Goal: Find contact information: Find contact information

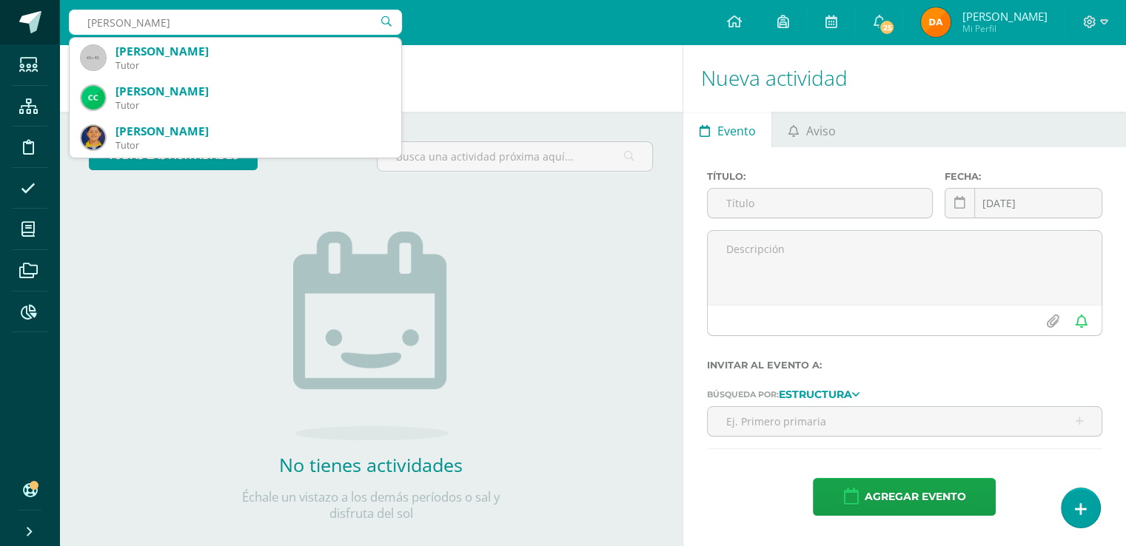
drag, startPoint x: 179, startPoint y: 13, endPoint x: 0, endPoint y: 36, distance: 180.5
click at [0, 36] on body "Estudiantes Estructura Disciplina Asistencia Mis cursos Archivos Reportes Sopor…" at bounding box center [563, 273] width 1126 height 546
type input "emiliano lópez"
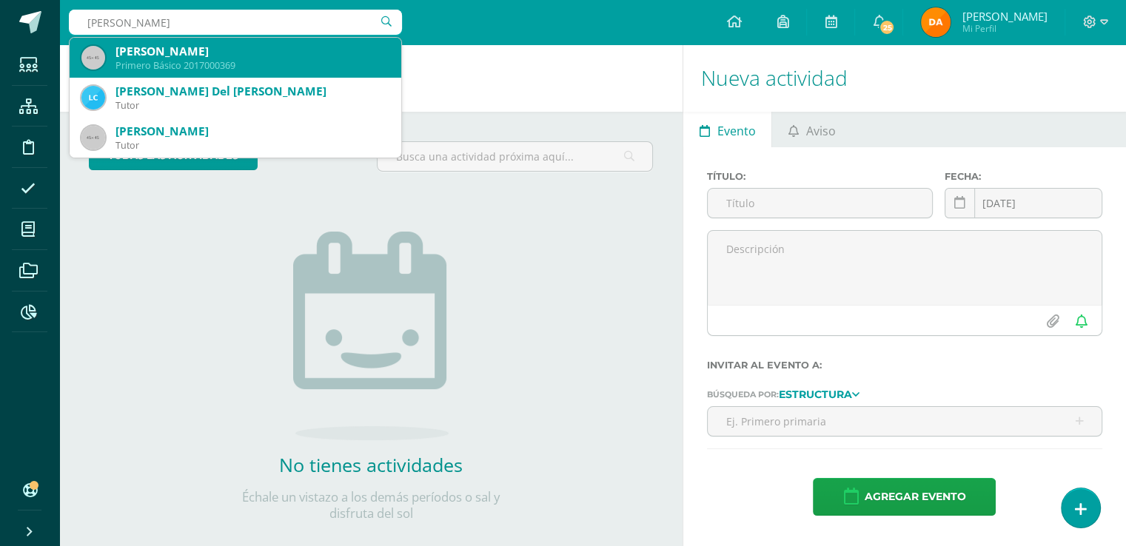
click at [273, 64] on div "Primero Básico 2017000369" at bounding box center [252, 65] width 274 height 13
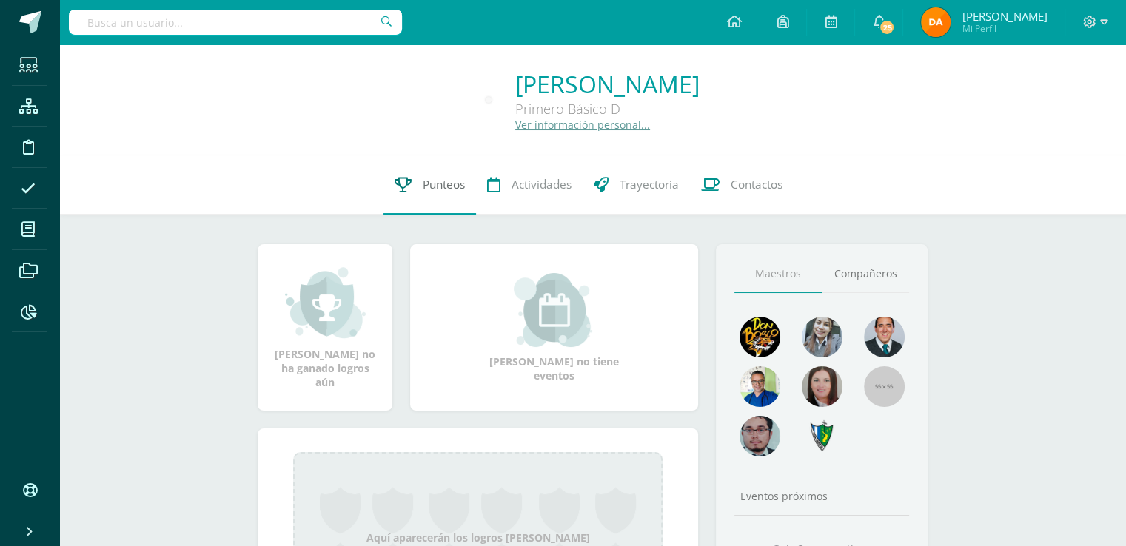
click at [440, 205] on link "Punteos" at bounding box center [429, 184] width 93 height 59
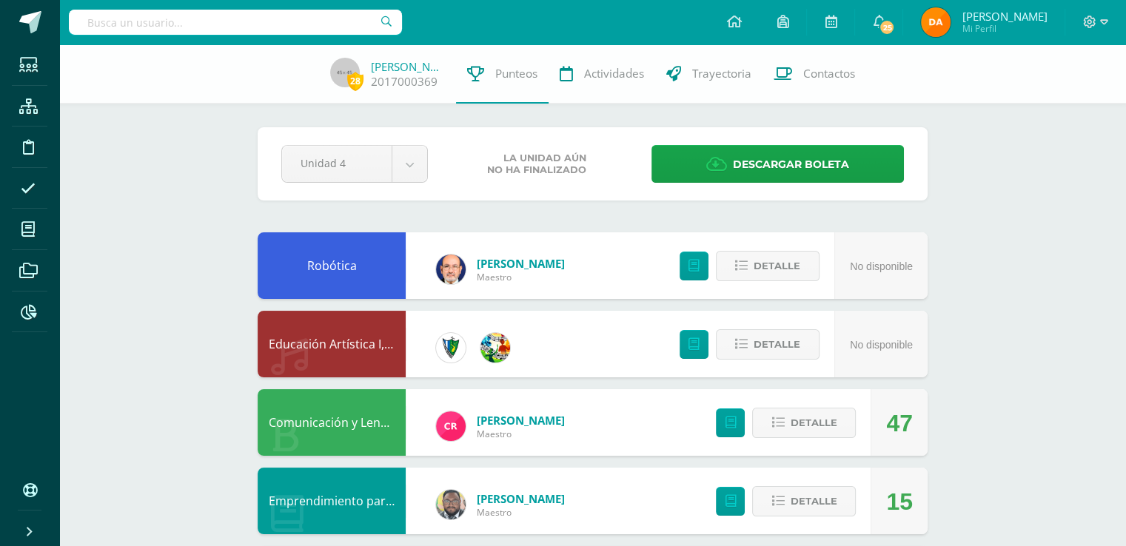
click at [344, 259] on link "Robótica" at bounding box center [332, 266] width 50 height 16
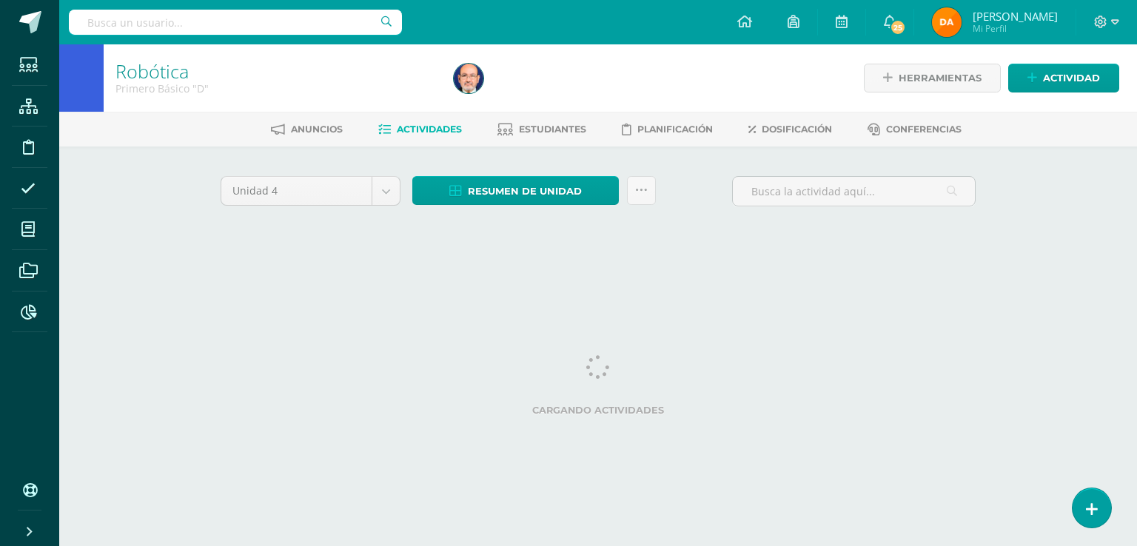
click at [568, 144] on div "Anuncios Actividades Estudiantes Planificación Dosificación Conferencias" at bounding box center [615, 129] width 1113 height 35
click at [565, 139] on link "Estudiantes" at bounding box center [541, 130] width 89 height 24
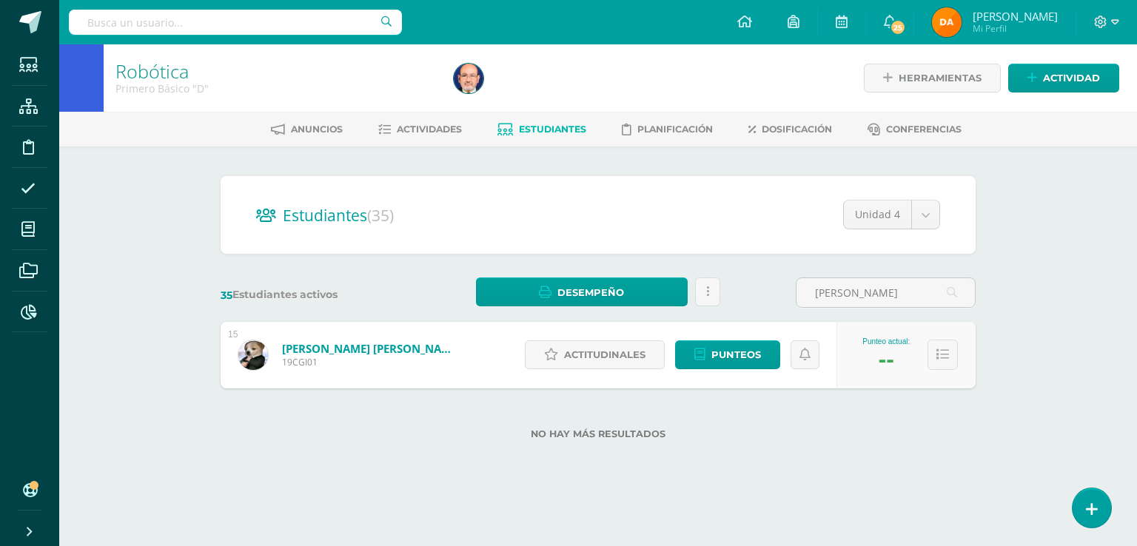
type input "[PERSON_NAME]"
click at [421, 345] on link "Gonzáles Ispaché, Cristopher Amilcar" at bounding box center [371, 348] width 178 height 15
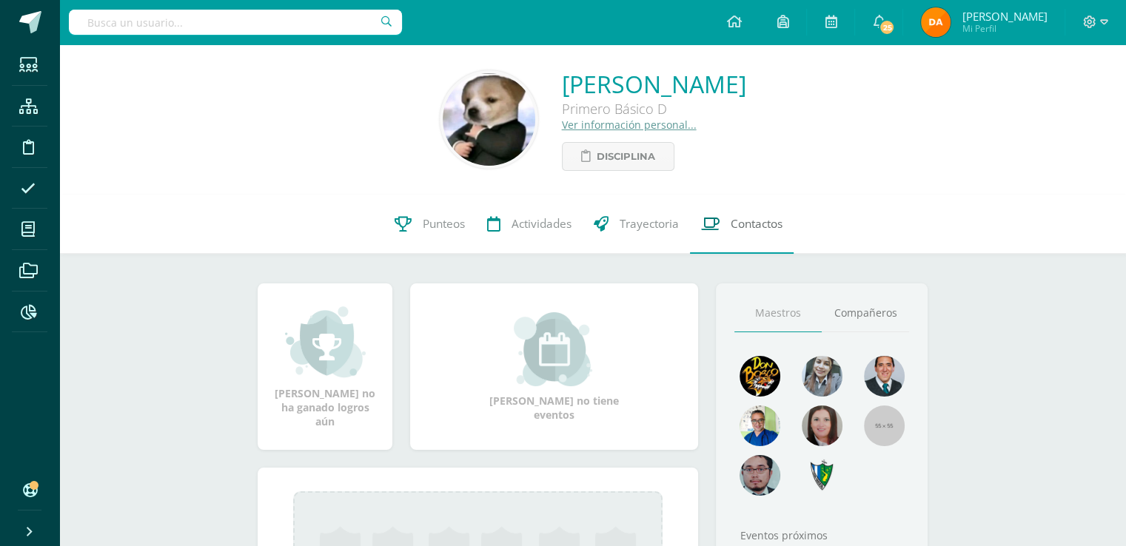
click at [761, 227] on span "Contactos" at bounding box center [757, 224] width 52 height 16
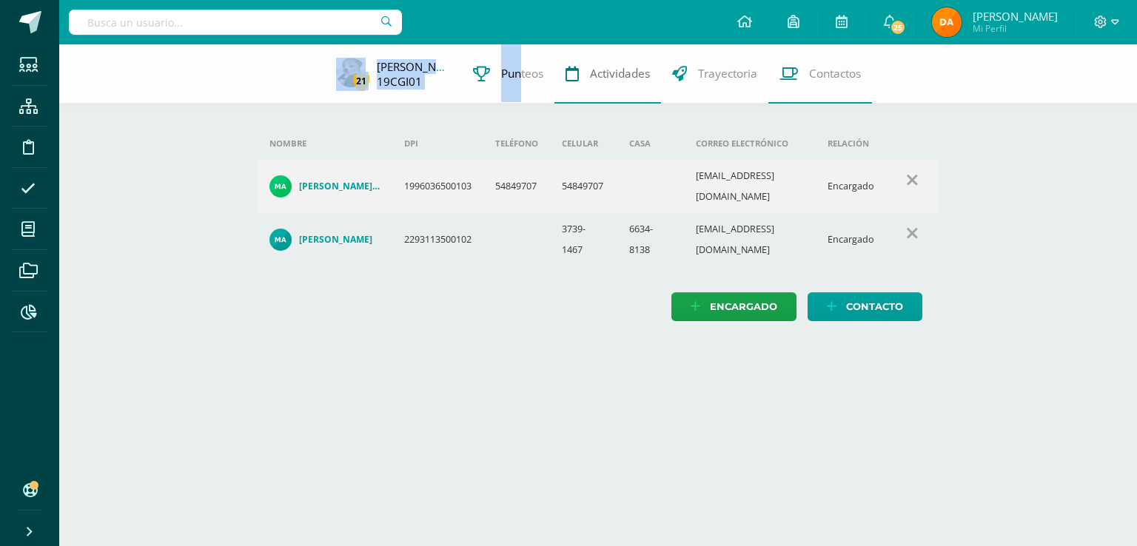
drag, startPoint x: 301, startPoint y: 69, endPoint x: 589, endPoint y: 98, distance: 289.4
click at [549, 96] on div "21 [PERSON_NAME] 19CGI01 Punteos Actividades Trayectoria Contactos" at bounding box center [568, 73] width 1137 height 59
click at [1001, 251] on div "21 [PERSON_NAME] 19CGI01 Punteos Actividades Trayectoria Contactos Agrega un nu…" at bounding box center [598, 197] width 1078 height 306
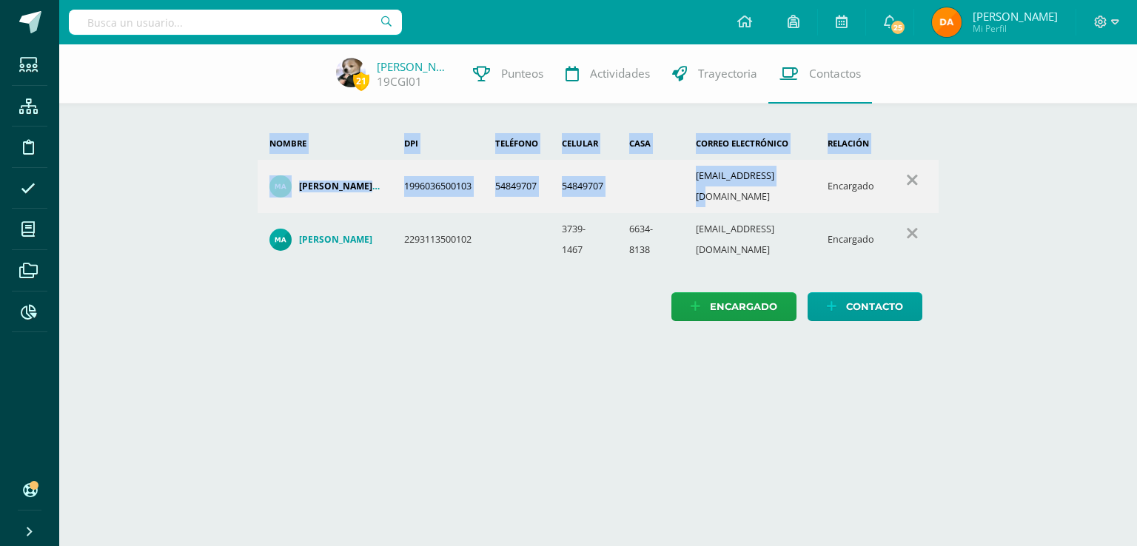
drag, startPoint x: 974, startPoint y: 266, endPoint x: 789, endPoint y: 171, distance: 207.9
click at [789, 171] on div "21 [PERSON_NAME] 19CGI01 Punteos Actividades Trayectoria Contactos Agrega un nu…" at bounding box center [598, 197] width 1078 height 306
click at [969, 155] on div "21 [PERSON_NAME] 19CGI01 Punteos Actividades Trayectoria Contactos Agrega un nu…" at bounding box center [598, 197] width 1078 height 306
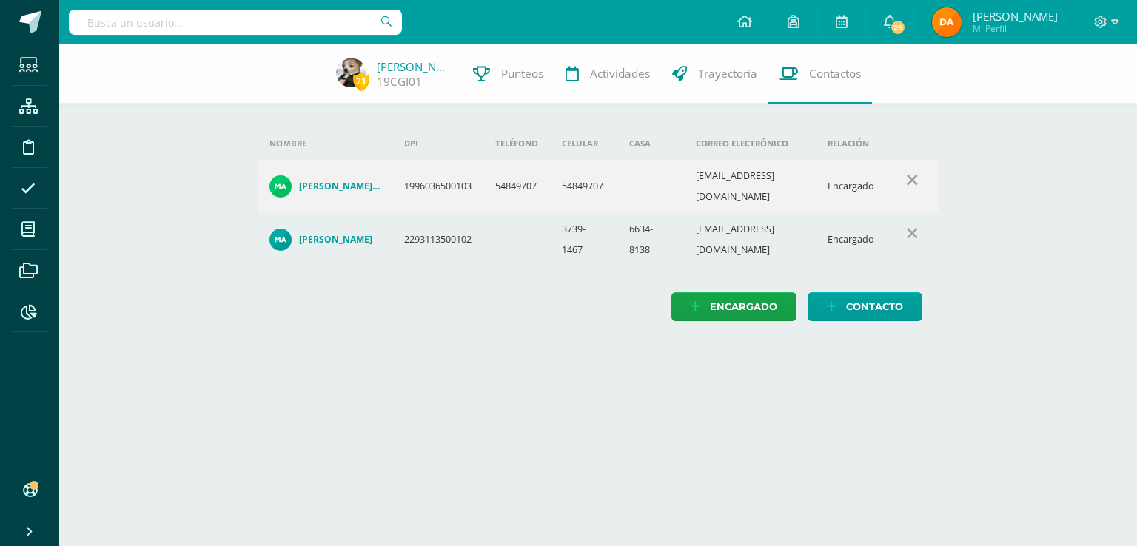
drag, startPoint x: 1136, startPoint y: 537, endPoint x: 369, endPoint y: 51, distance: 908.0
click at [381, 54] on html "Estudiantes Estructura Disciplina Asistencia Mis cursos Archivos Reportes Sopor…" at bounding box center [568, 175] width 1137 height 351
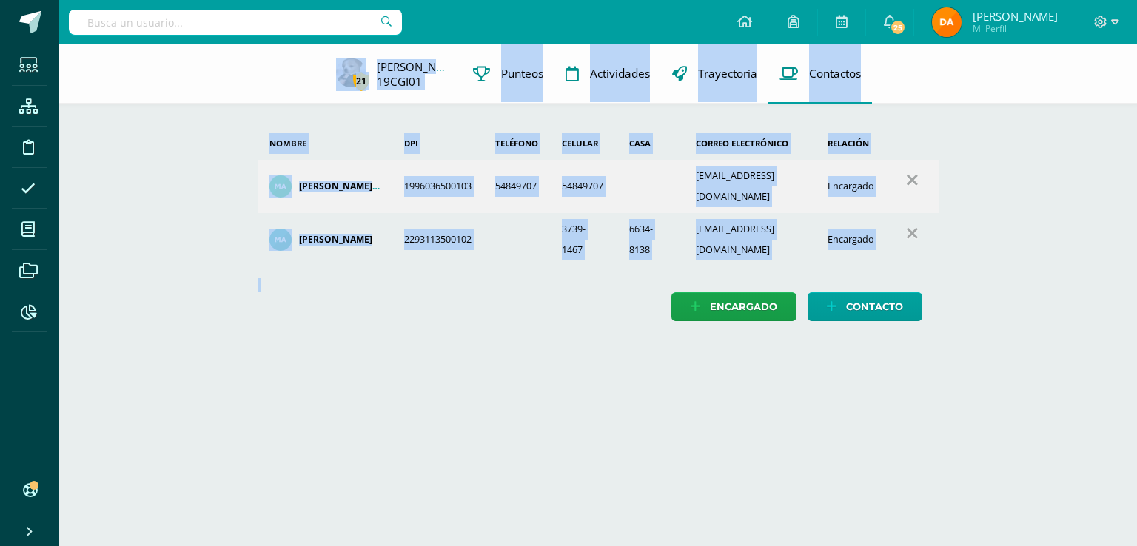
click at [1136, 351] on html "Estudiantes Estructura Disciplina Asistencia Mis cursos Archivos Reportes Sopor…" at bounding box center [568, 175] width 1137 height 351
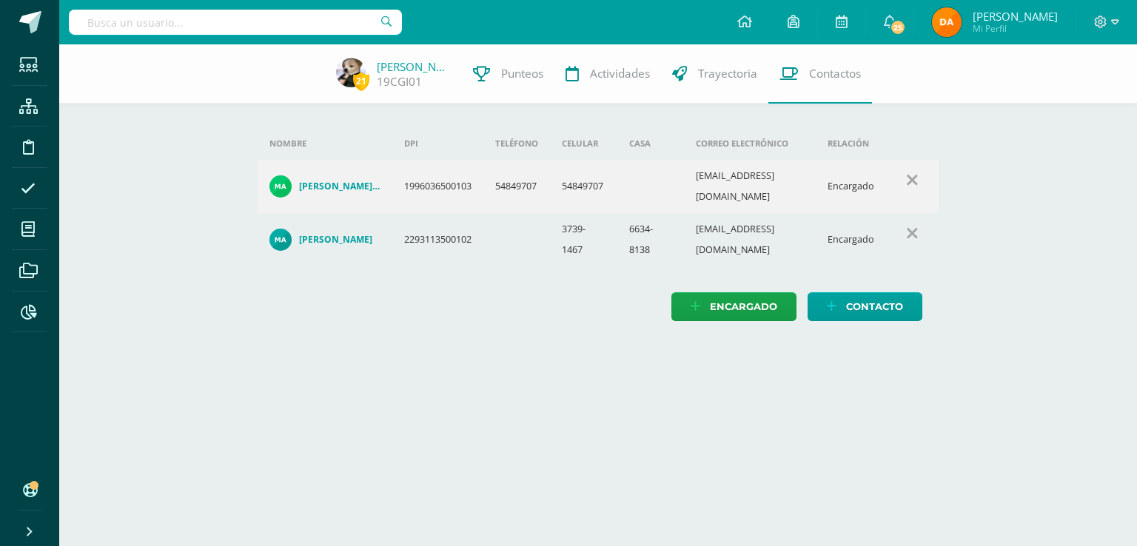
drag, startPoint x: 1135, startPoint y: 543, endPoint x: 1136, endPoint y: 507, distance: 35.6
click at [1136, 351] on html "Estudiantes Estructura Disciplina Asistencia Mis cursos Archivos Reportes Sopor…" at bounding box center [568, 175] width 1137 height 351
click at [44, 16] on link at bounding box center [29, 22] width 59 height 44
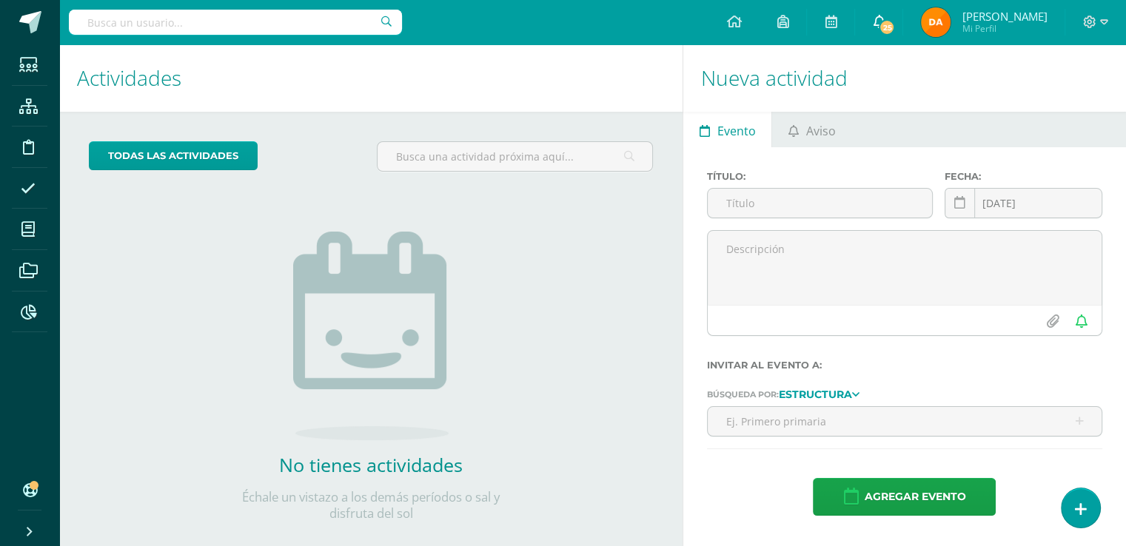
click at [902, 38] on link "25" at bounding box center [878, 22] width 47 height 44
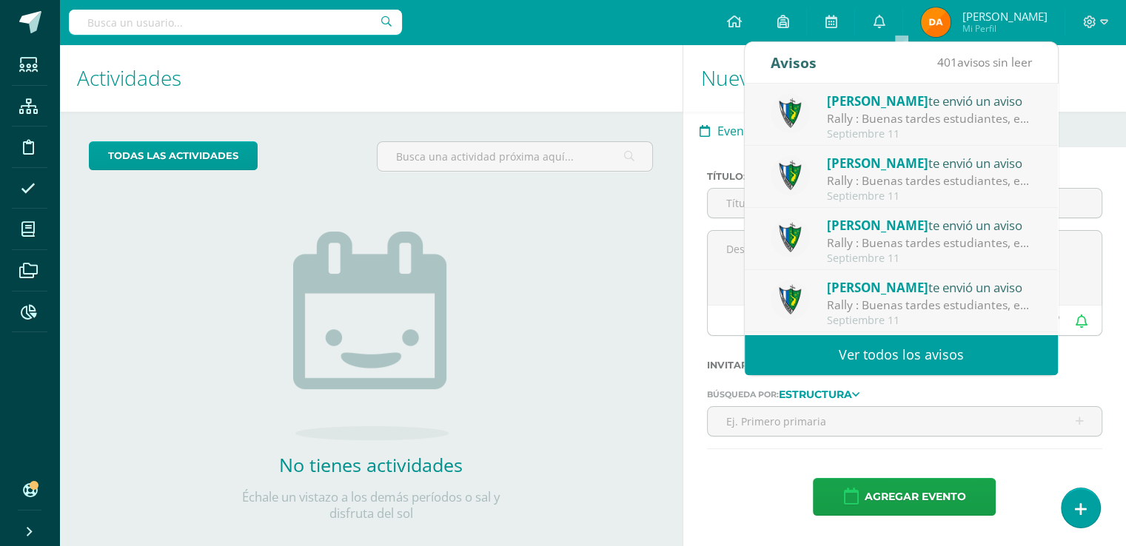
scroll to position [246, 0]
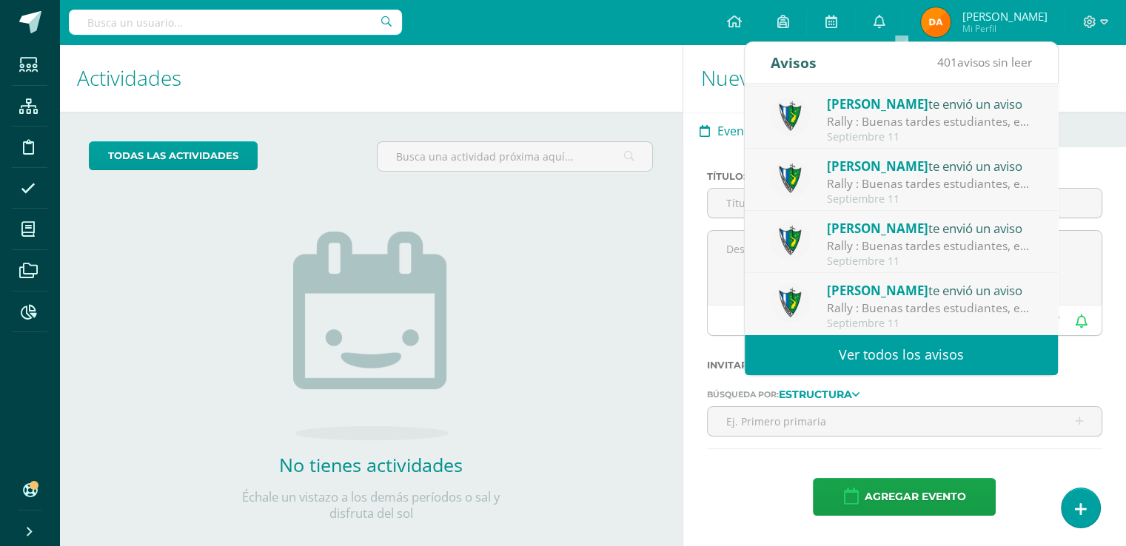
click at [978, 351] on link "Ver todos los avisos" at bounding box center [901, 355] width 313 height 41
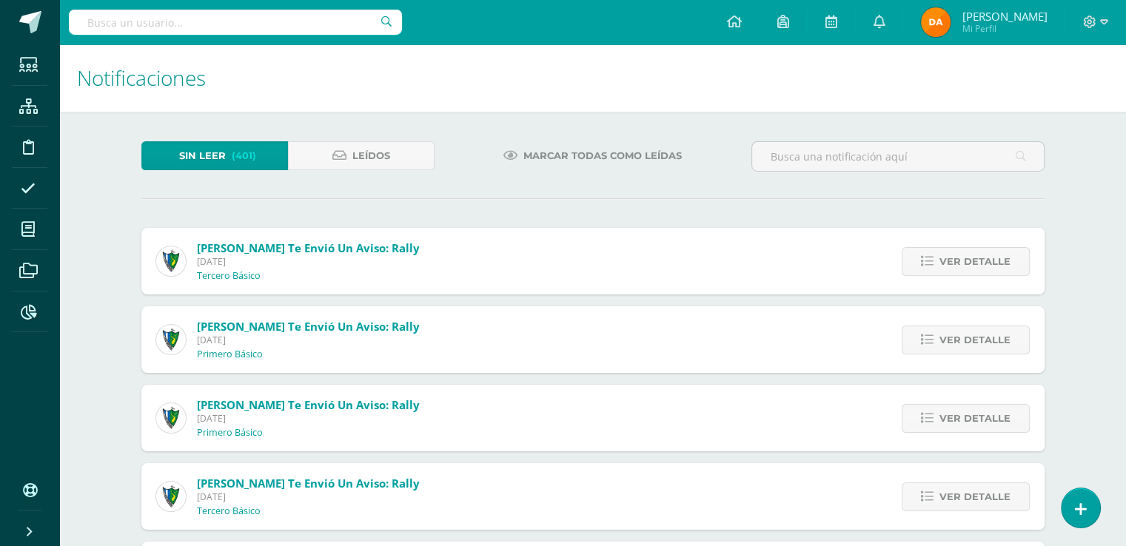
click at [535, 148] on span "Marcar todas como leídas" at bounding box center [602, 155] width 158 height 27
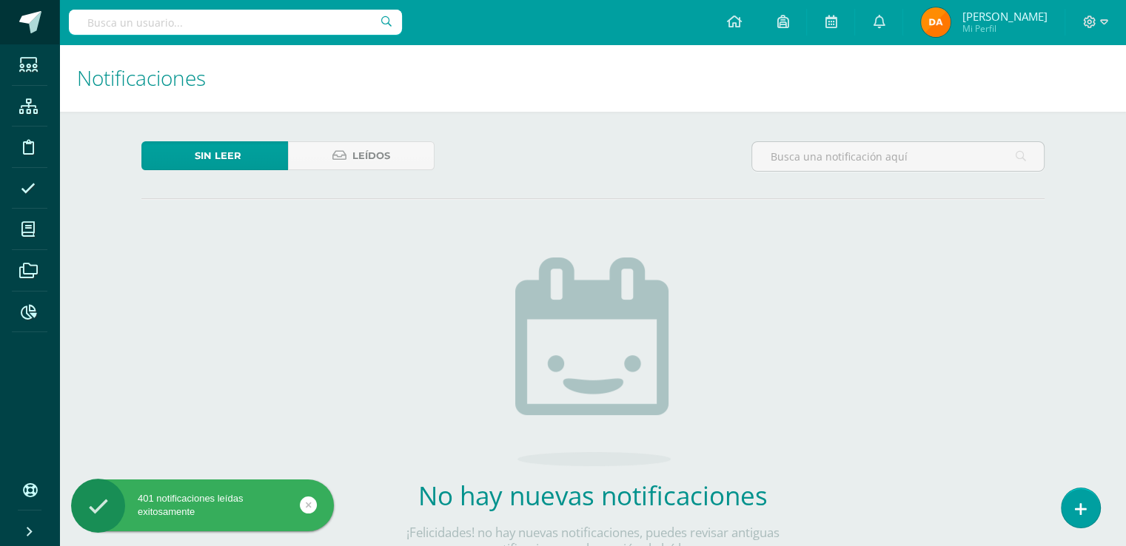
click at [49, 18] on span at bounding box center [82, 22] width 70 height 31
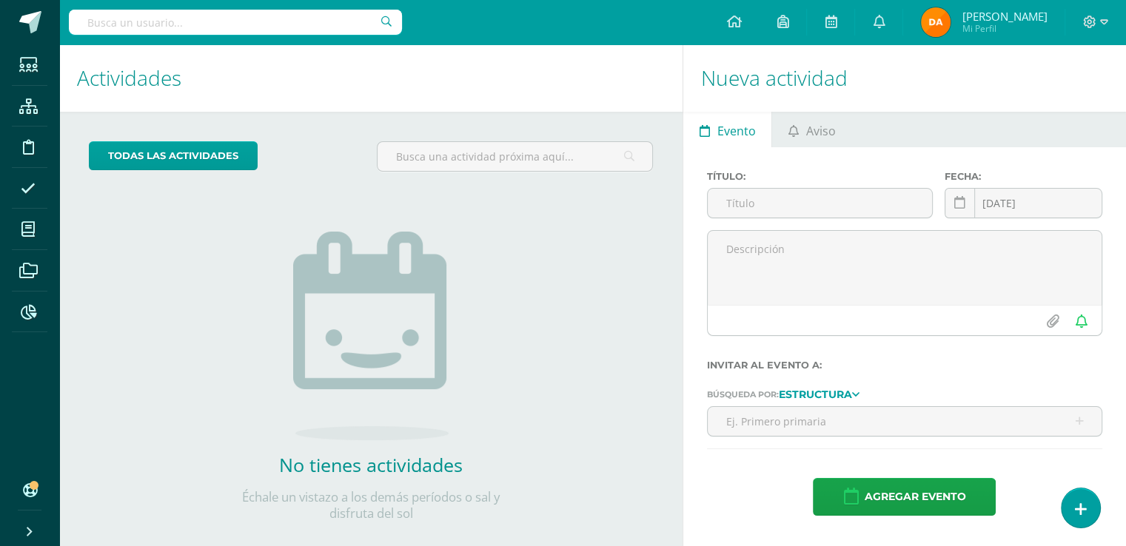
click at [180, 28] on input "text" at bounding box center [235, 22] width 333 height 25
type input "castillo ech"
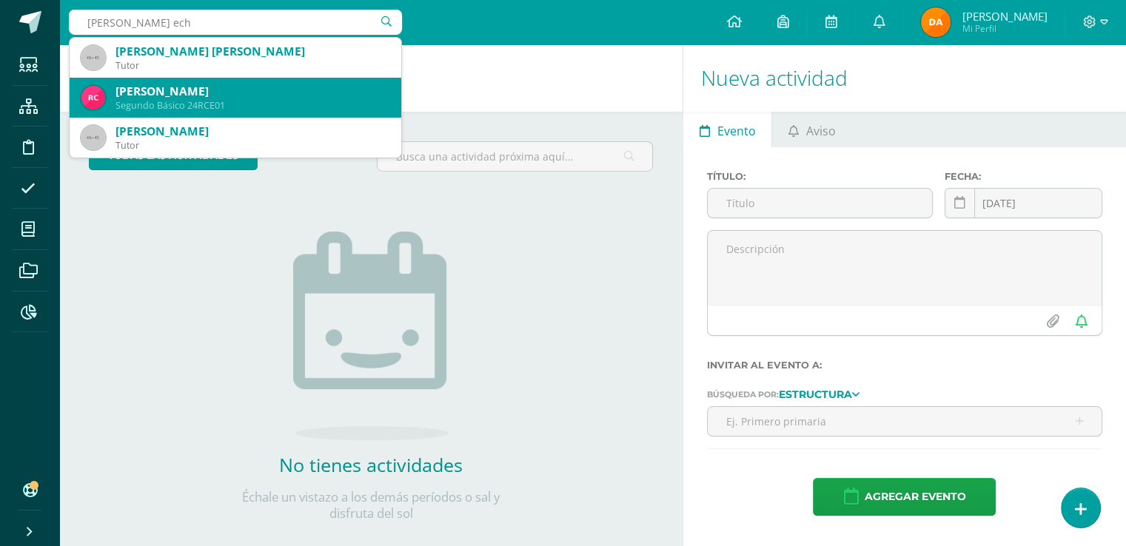
click at [231, 95] on div "Ricardo Alejandro Castillo Echeverría" at bounding box center [252, 92] width 274 height 16
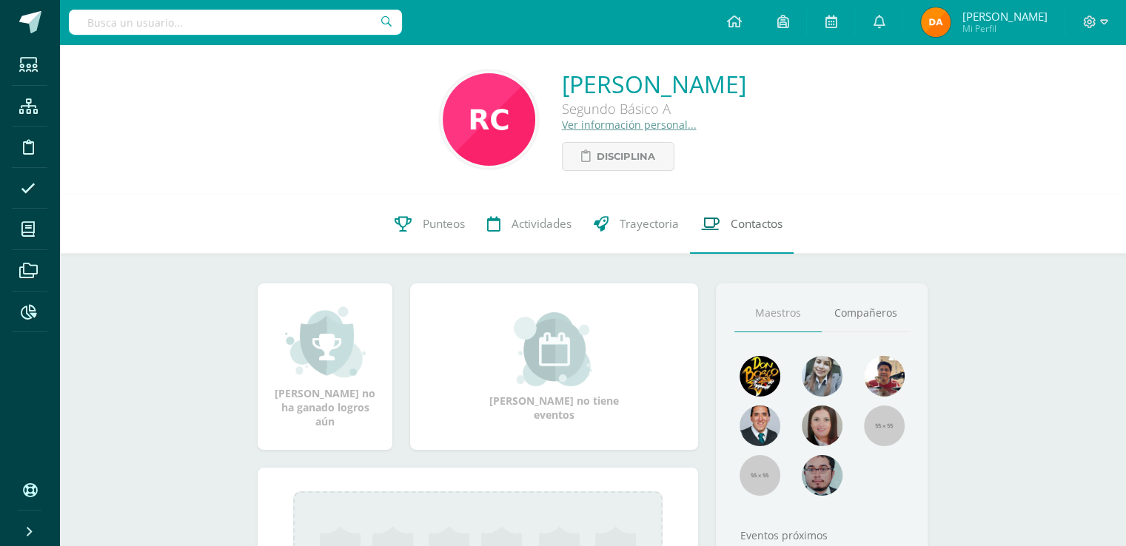
click at [757, 212] on link "Contactos" at bounding box center [742, 224] width 104 height 59
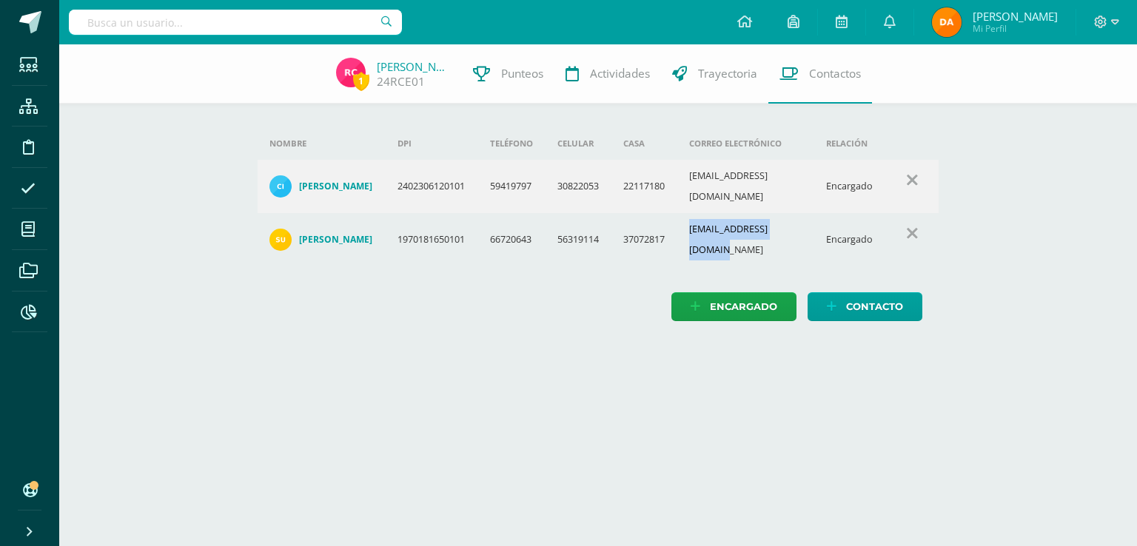
drag, startPoint x: 693, startPoint y: 224, endPoint x: 814, endPoint y: 219, distance: 121.5
click at [814, 219] on td "[EMAIL_ADDRESS][DOMAIN_NAME]" at bounding box center [745, 239] width 137 height 53
click at [979, 351] on html "Estudiantes Estructura Disciplina Asistencia Mis cursos Archivos Reportes Sopor…" at bounding box center [568, 175] width 1137 height 351
click at [230, 27] on input "text" at bounding box center [235, 22] width 333 height 25
type input "mejia medina"
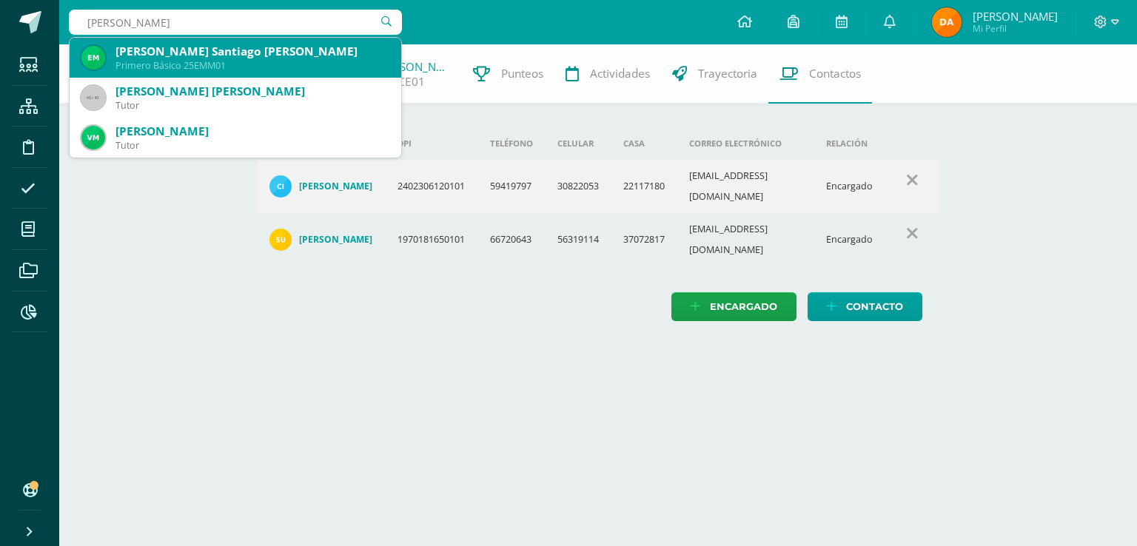
click at [244, 57] on div "Eduardo Santiago Mejía Medina" at bounding box center [252, 52] width 274 height 16
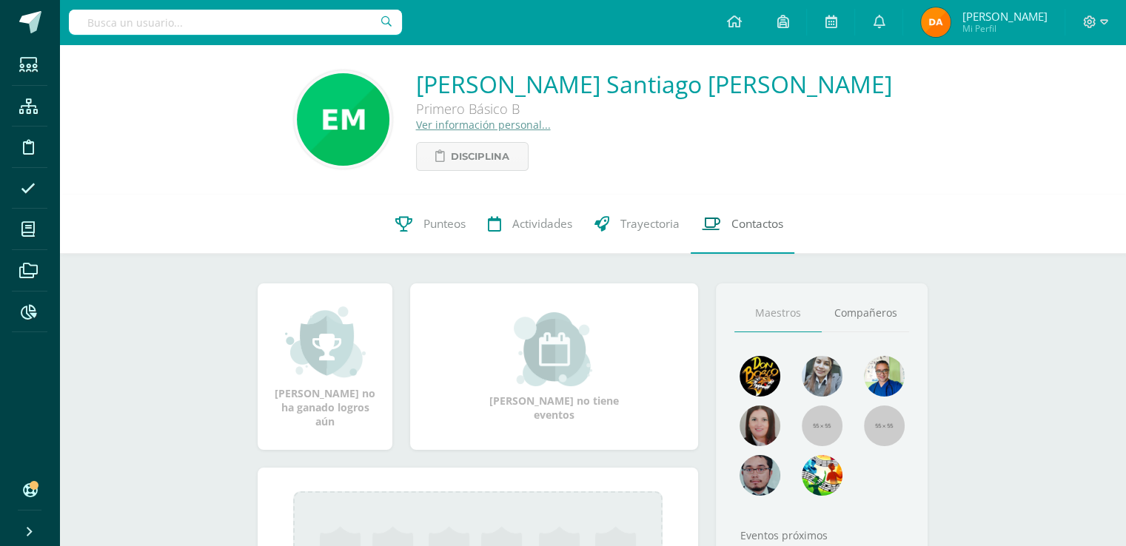
click at [762, 231] on span "Contactos" at bounding box center [757, 224] width 52 height 16
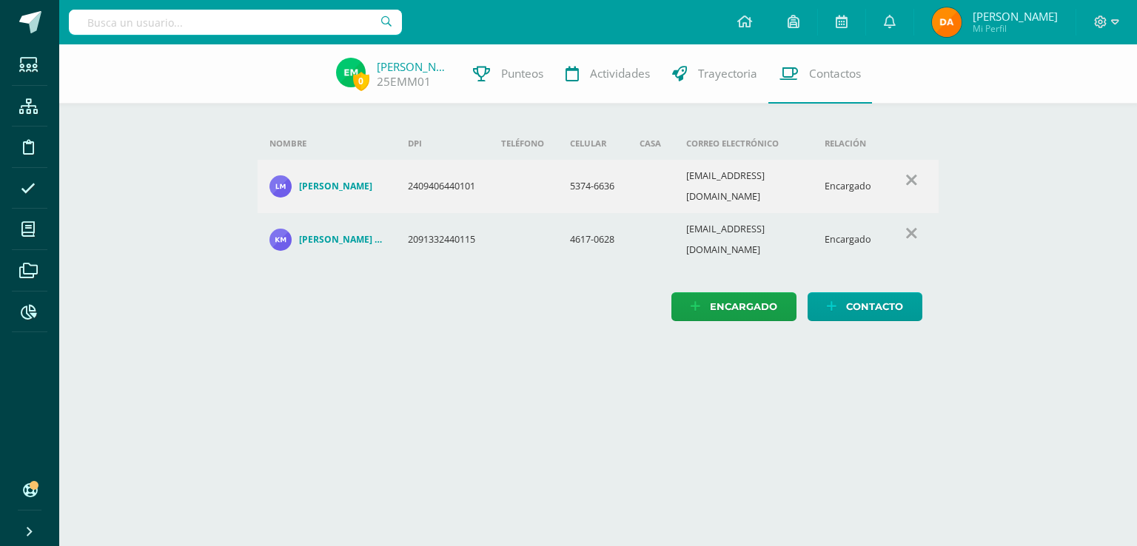
click at [144, 19] on input "text" at bounding box center [235, 22] width 333 height 25
type input "[PERSON_NAME]"
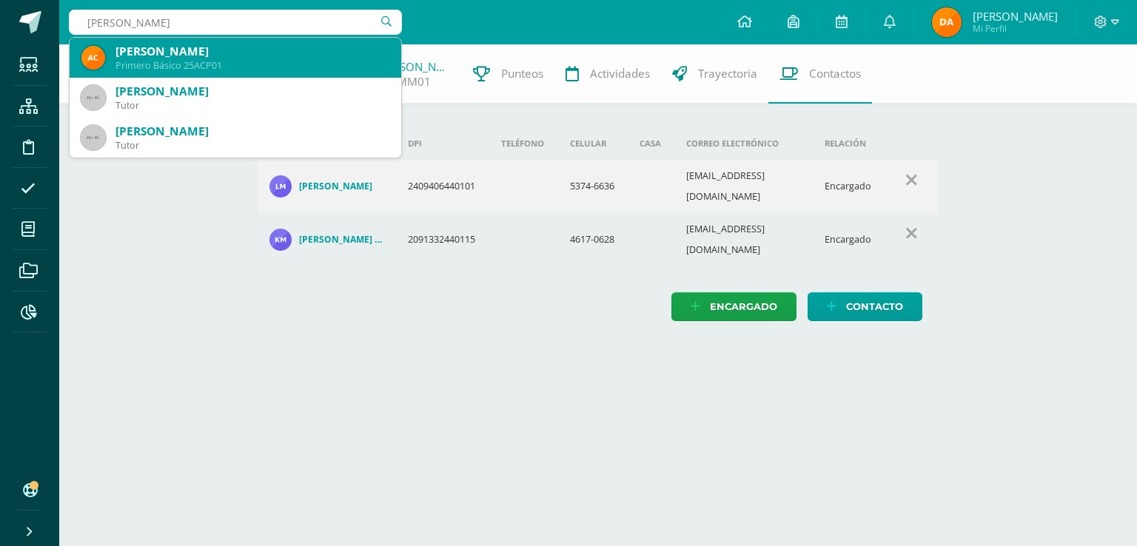
click at [186, 41] on div "Allison Pamela Canú Peralta Primero Básico 25ACP01" at bounding box center [235, 58] width 308 height 40
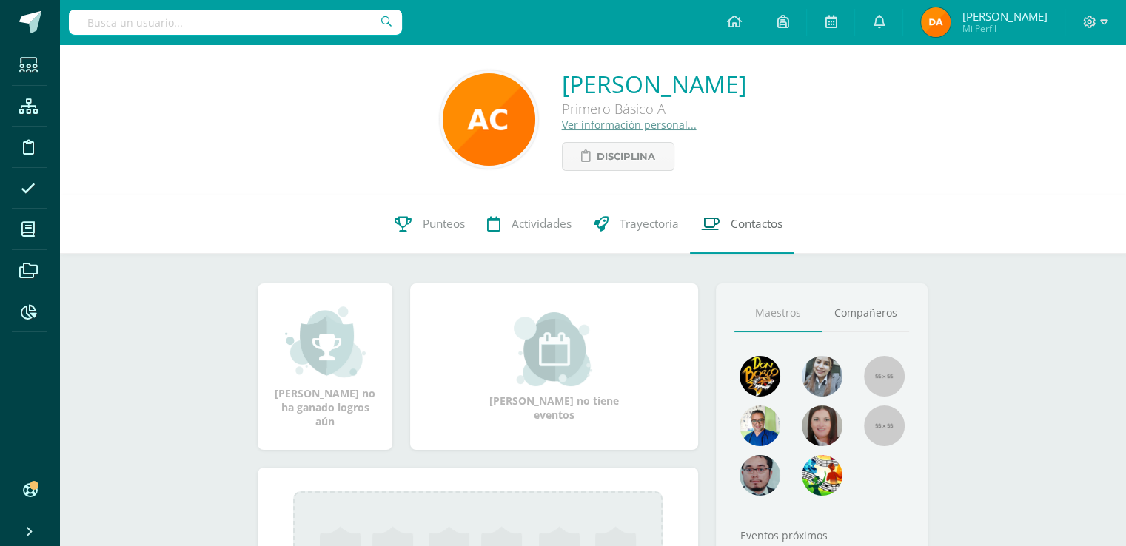
click at [734, 214] on link "Contactos" at bounding box center [742, 224] width 104 height 59
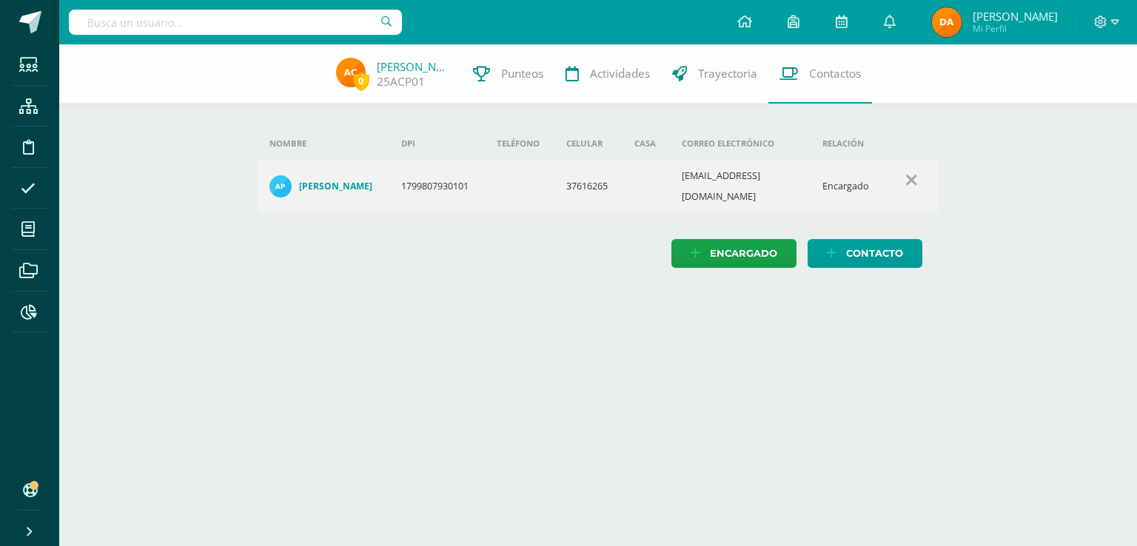
click at [260, 19] on input "text" at bounding box center [235, 22] width 333 height 25
type input "fabi vasque"
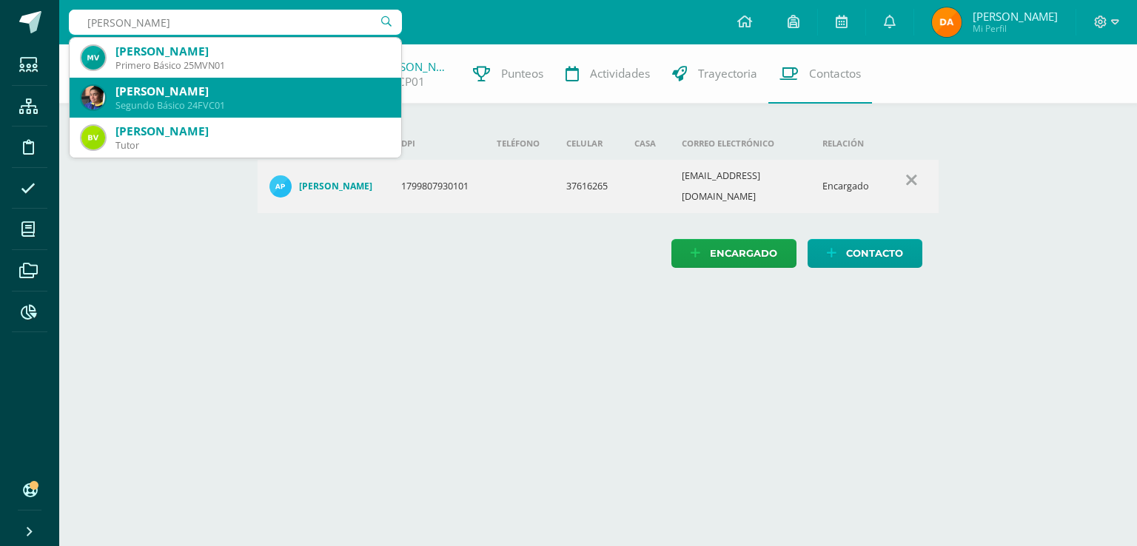
click at [284, 101] on div "Segundo Básico 24FVC01" at bounding box center [252, 105] width 274 height 13
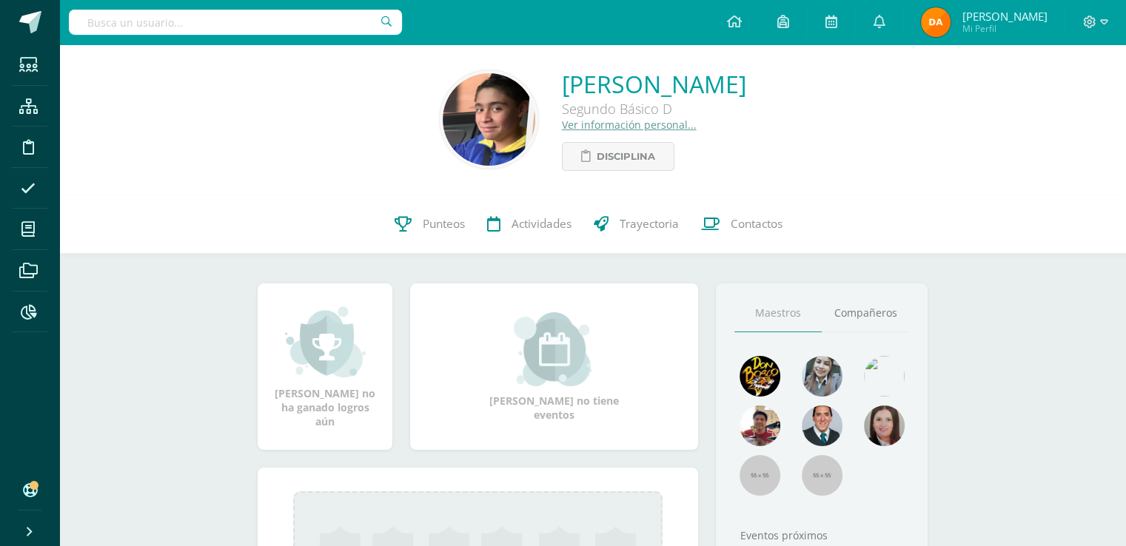
click at [571, 126] on link "Ver información personal..." at bounding box center [629, 125] width 135 height 14
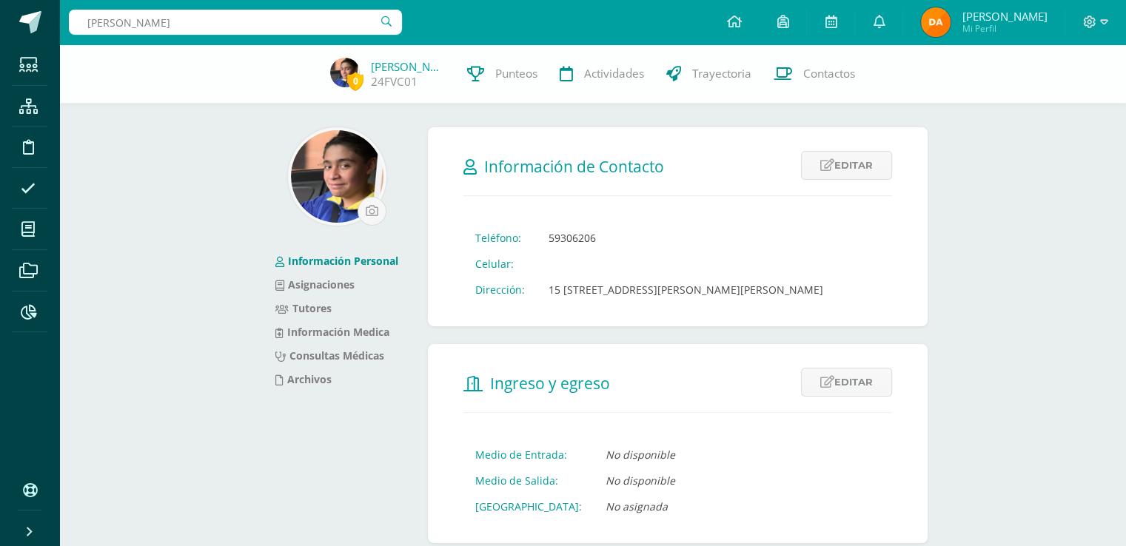
type input "ANA BURGOS"
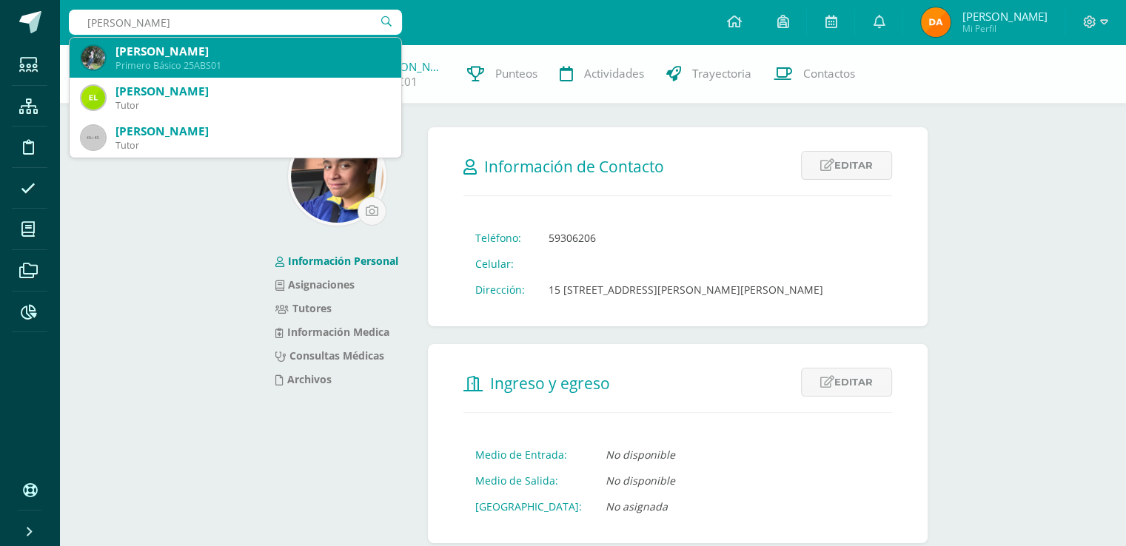
click at [282, 69] on div "Primero Básico 25ABS01" at bounding box center [252, 65] width 274 height 13
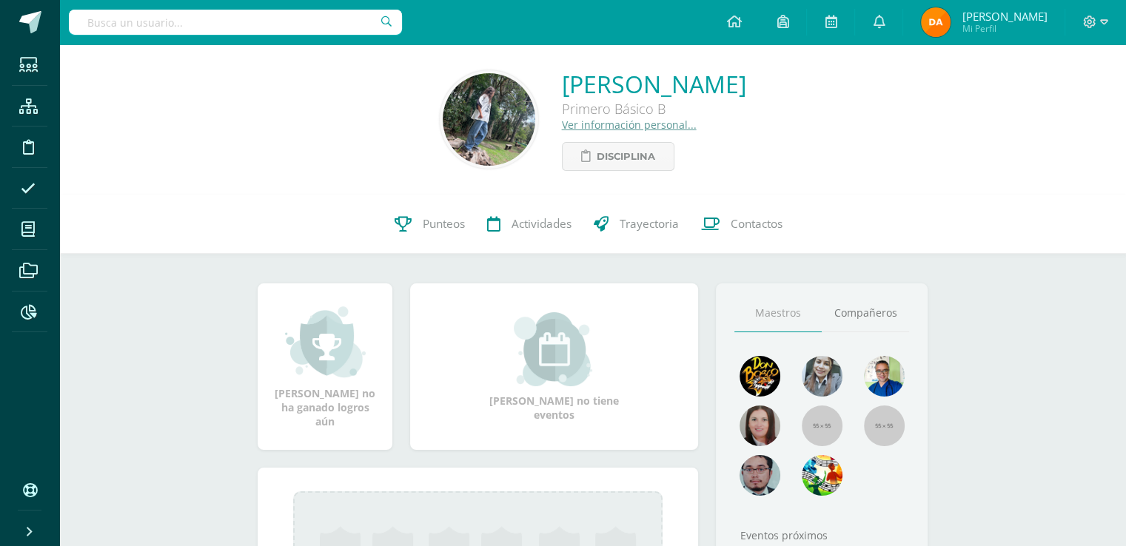
click at [380, 232] on div "0 Ana Burgos 25ABS01 Punteos Actividades Trayectoria Contactos" at bounding box center [592, 224] width 1067 height 59
click at [776, 232] on span "Contactos" at bounding box center [757, 224] width 52 height 16
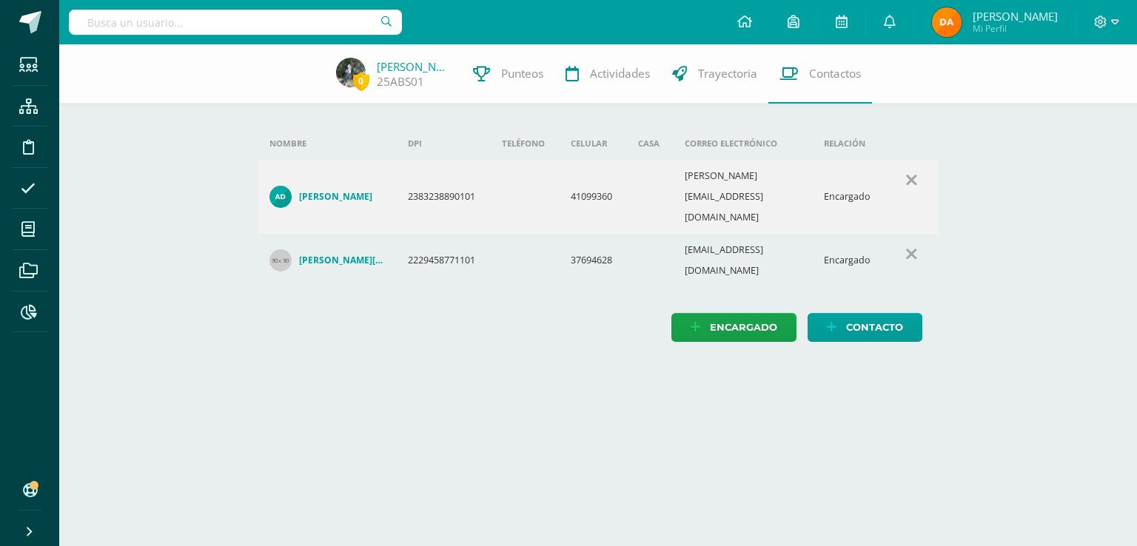
click at [1100, 372] on html "Estudiantes Estructura Disciplina Asistencia Mis cursos Archivos Reportes Sopor…" at bounding box center [568, 186] width 1137 height 372
click at [329, 23] on input "text" at bounding box center [235, 22] width 333 height 25
type input "BRYNNER"
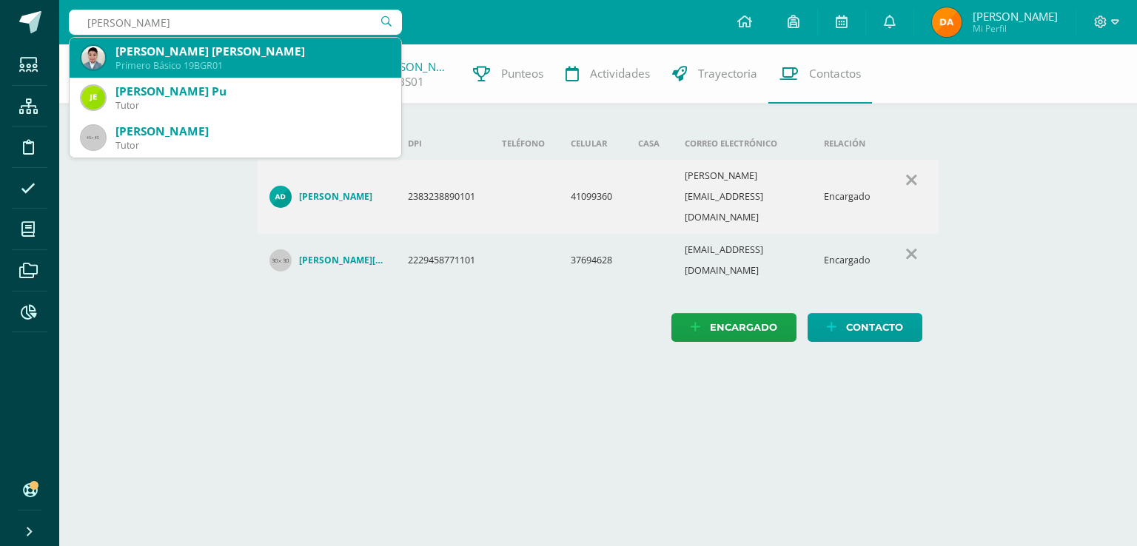
click at [318, 52] on div "[PERSON_NAME] [PERSON_NAME] [PERSON_NAME]" at bounding box center [252, 52] width 274 height 16
